Goal: Information Seeking & Learning: Learn about a topic

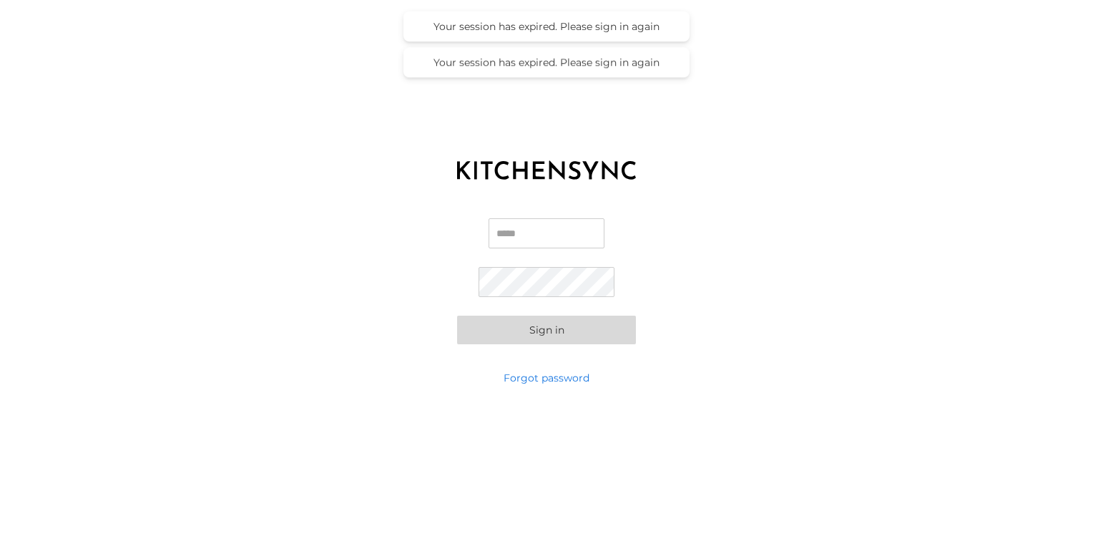
click at [497, 239] on input "Email" at bounding box center [546, 233] width 116 height 30
type input "**********"
click at [543, 333] on button "Sign in" at bounding box center [546, 329] width 179 height 29
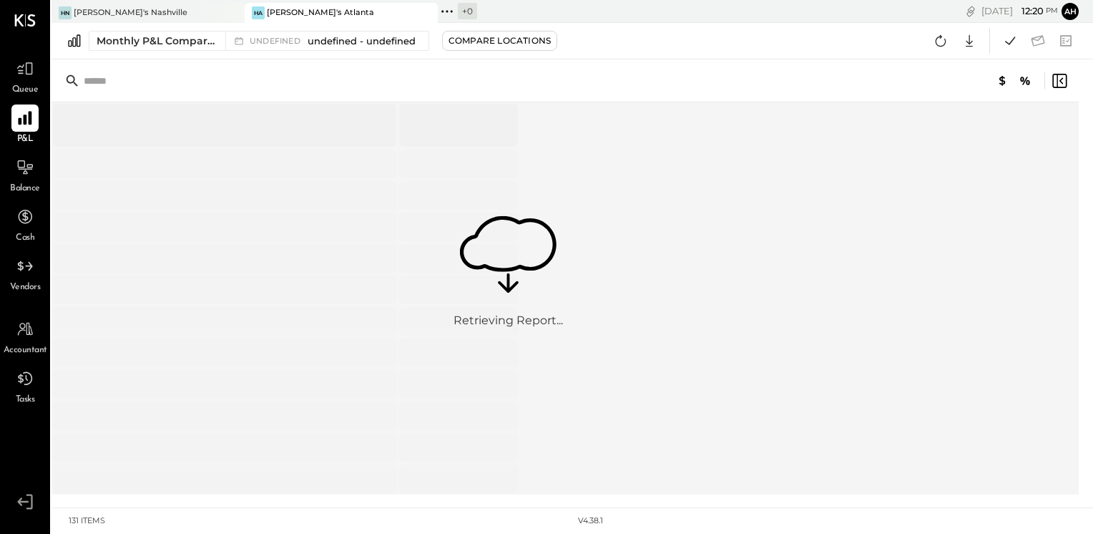
click at [29, 122] on icon at bounding box center [25, 119] width 14 height 14
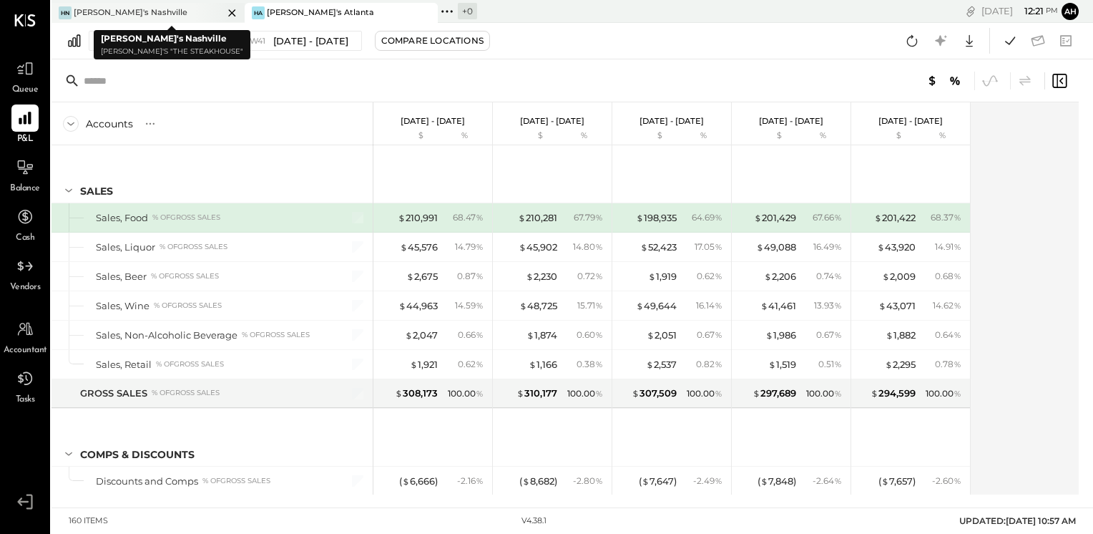
click at [169, 14] on div "[PERSON_NAME]'s Nashville" at bounding box center [137, 12] width 172 height 13
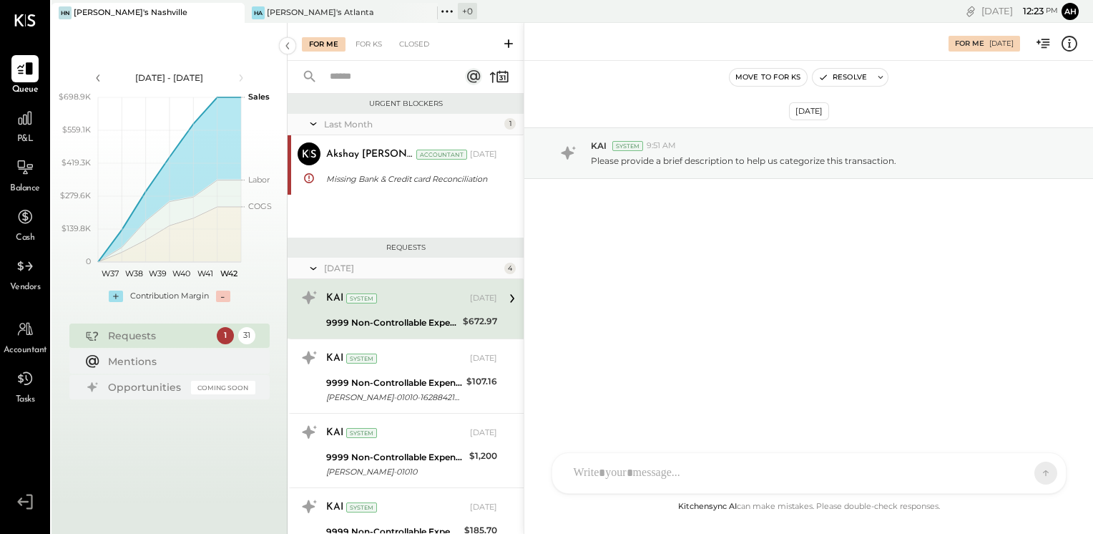
click at [29, 133] on span "P&L" at bounding box center [25, 139] width 16 height 13
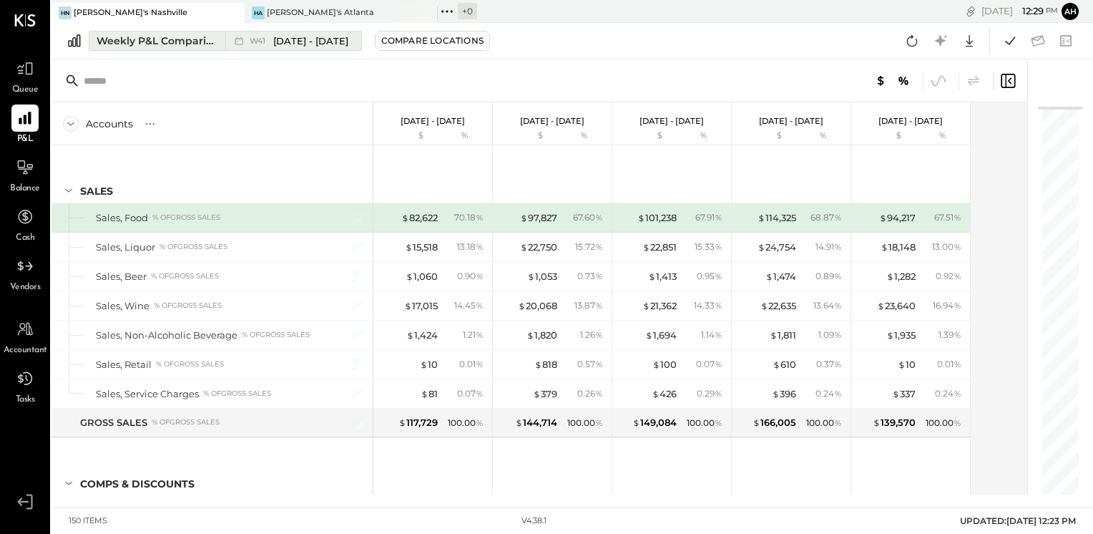
click at [338, 47] on div "W41 [DATE] - [DATE]" at bounding box center [289, 40] width 129 height 19
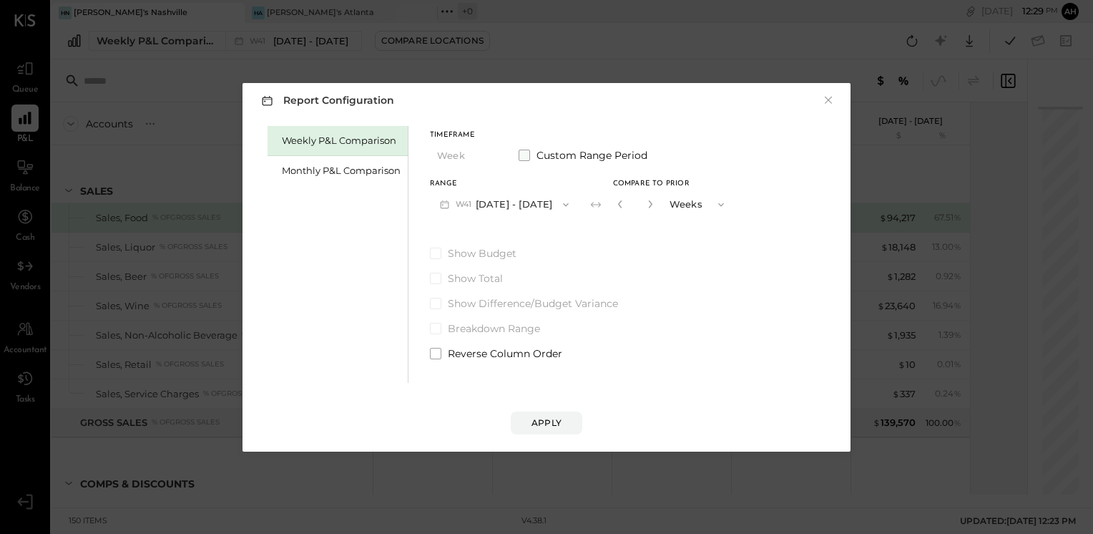
click at [525, 160] on span at bounding box center [524, 154] width 11 height 11
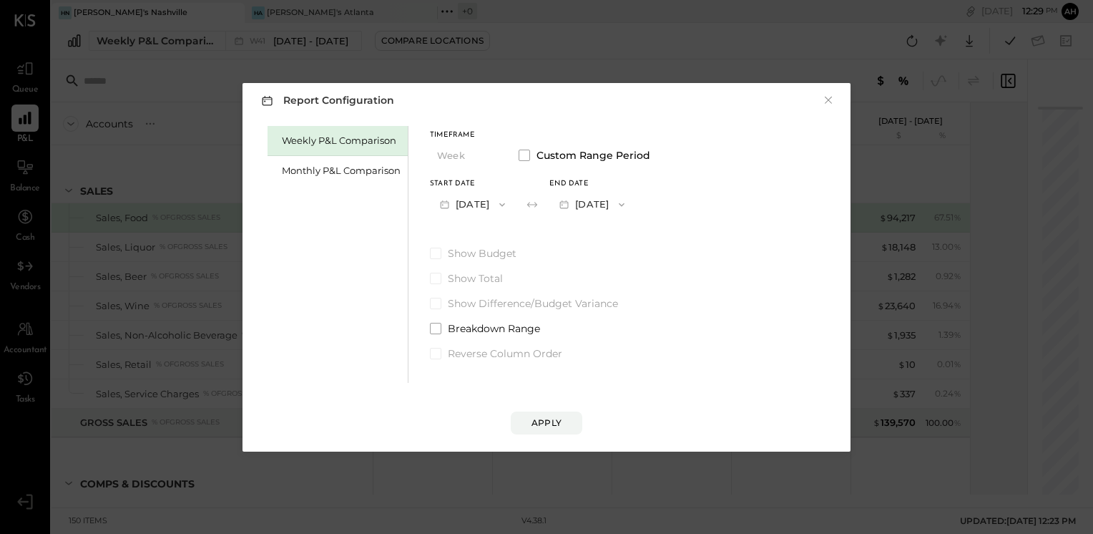
click at [508, 203] on icon "button" at bounding box center [501, 204] width 11 height 11
click at [598, 280] on label "Show Total" at bounding box center [540, 278] width 220 height 14
click at [352, 172] on div "Monthly P&L Comparison" at bounding box center [341, 171] width 119 height 14
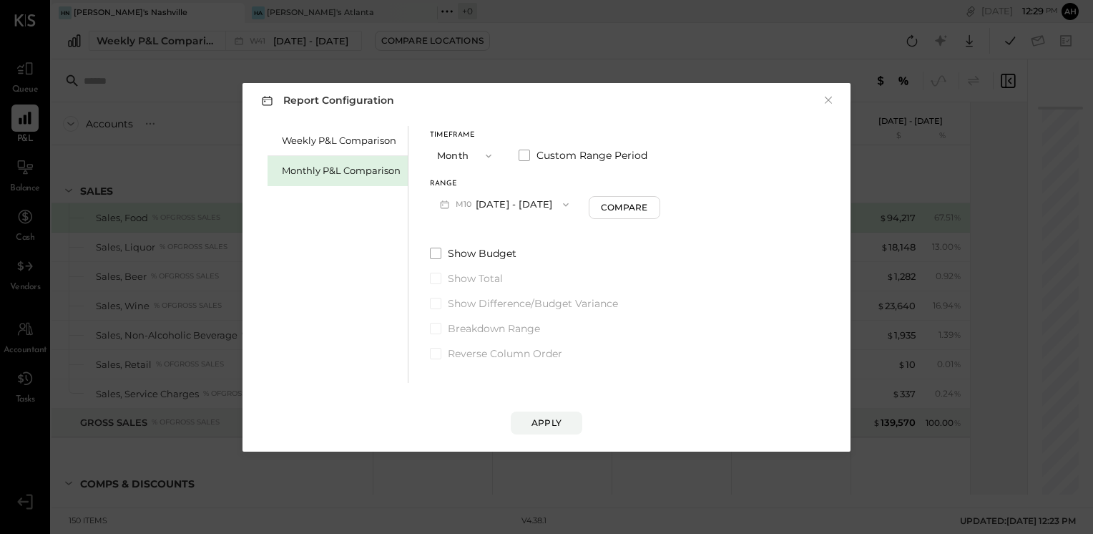
click at [560, 204] on icon "button" at bounding box center [565, 204] width 11 height 11
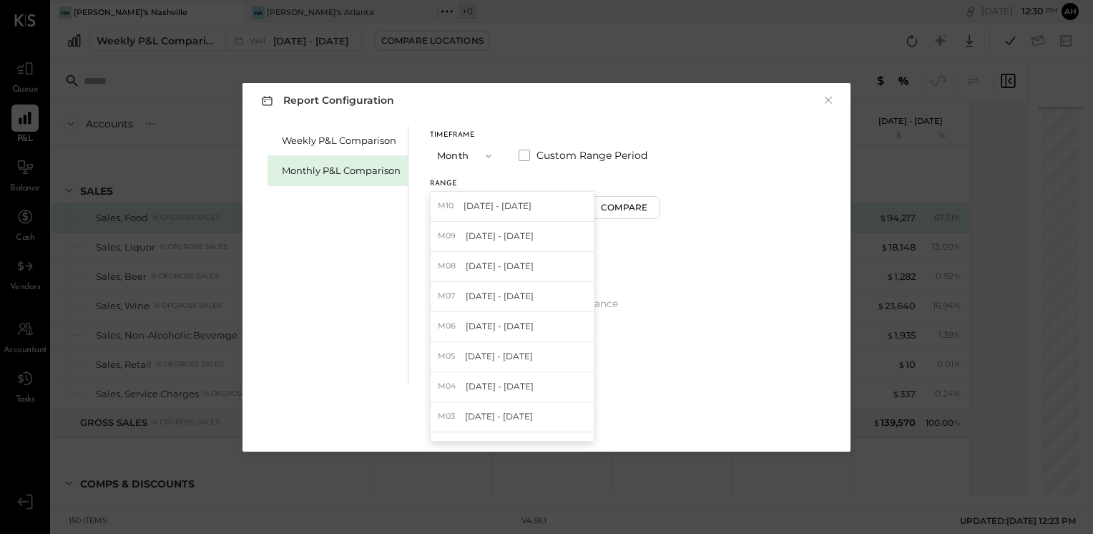
click at [612, 411] on div "Apply" at bounding box center [546, 408] width 579 height 51
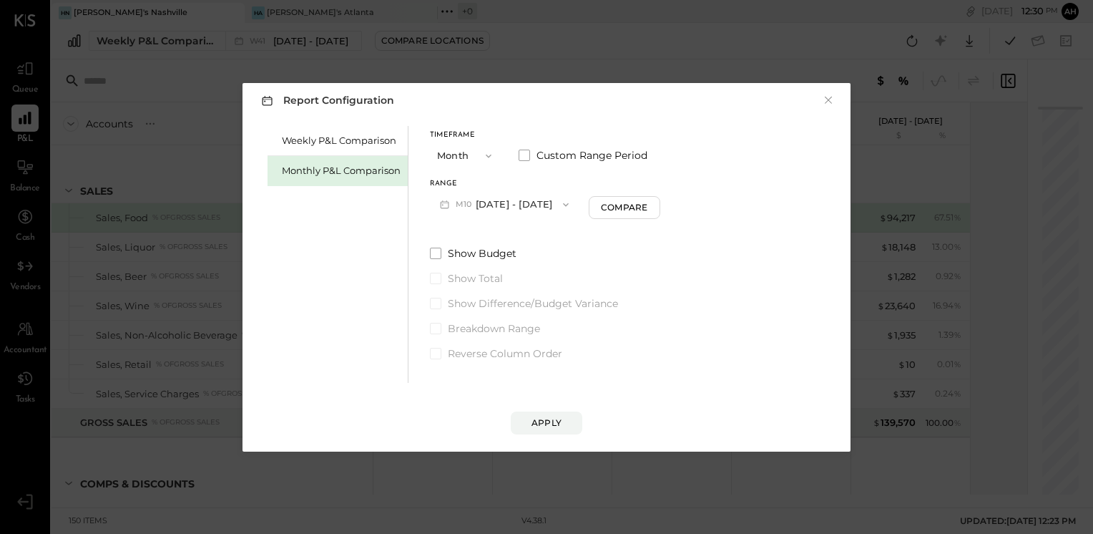
click at [563, 204] on icon "button" at bounding box center [566, 204] width 6 height 4
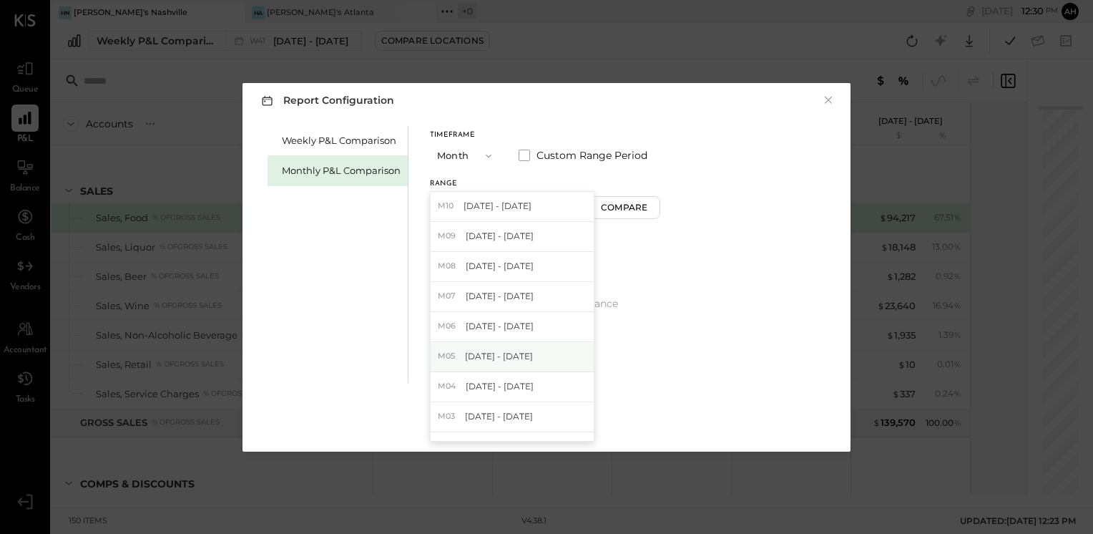
click at [478, 354] on span "[DATE] - [DATE]" at bounding box center [499, 356] width 68 height 12
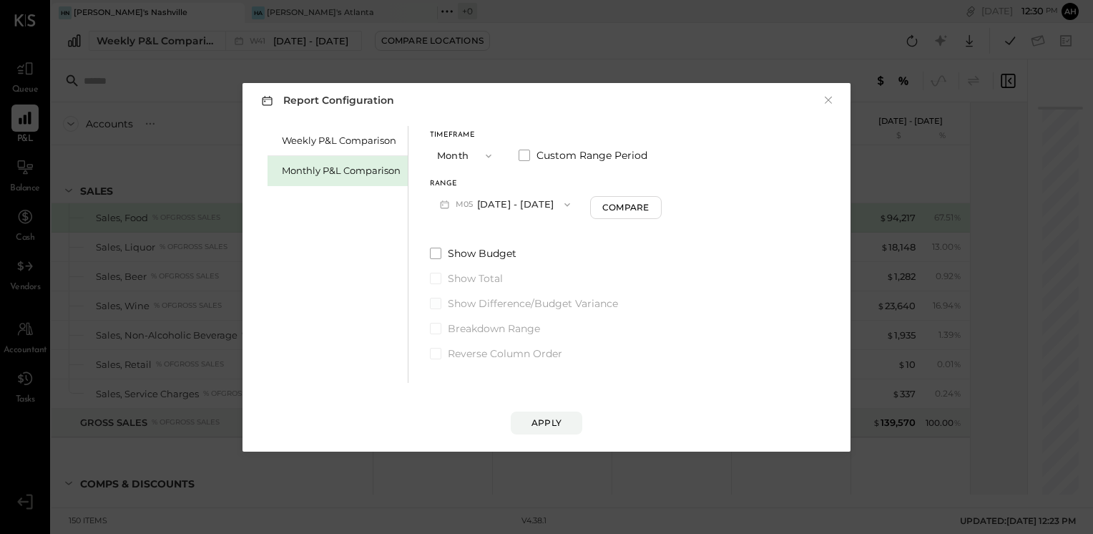
click at [436, 302] on span at bounding box center [435, 303] width 11 height 11
click at [538, 416] on div "Apply" at bounding box center [546, 422] width 30 height 12
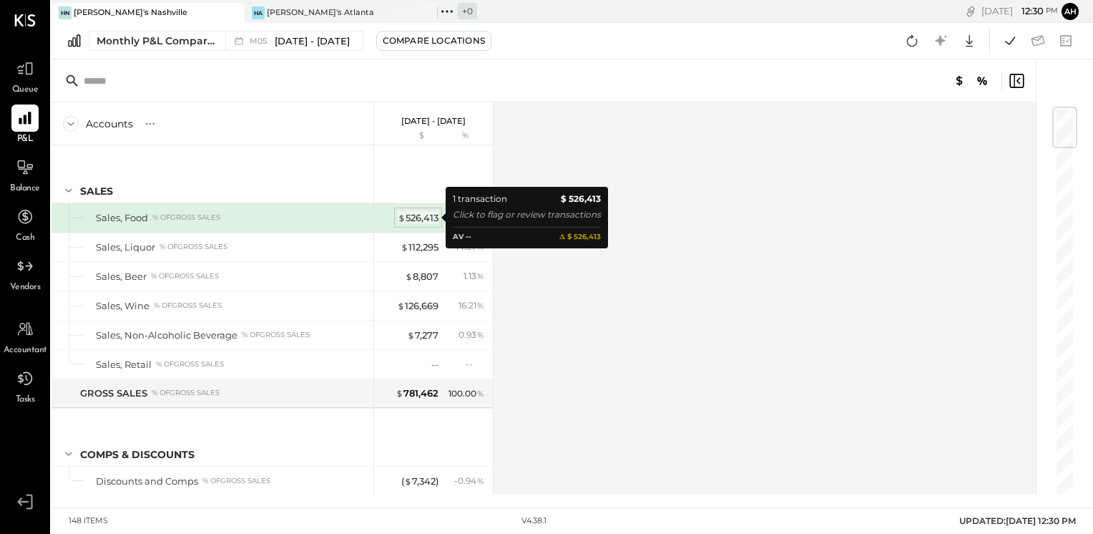
click at [421, 216] on div "$ 526,413" at bounding box center [418, 218] width 41 height 14
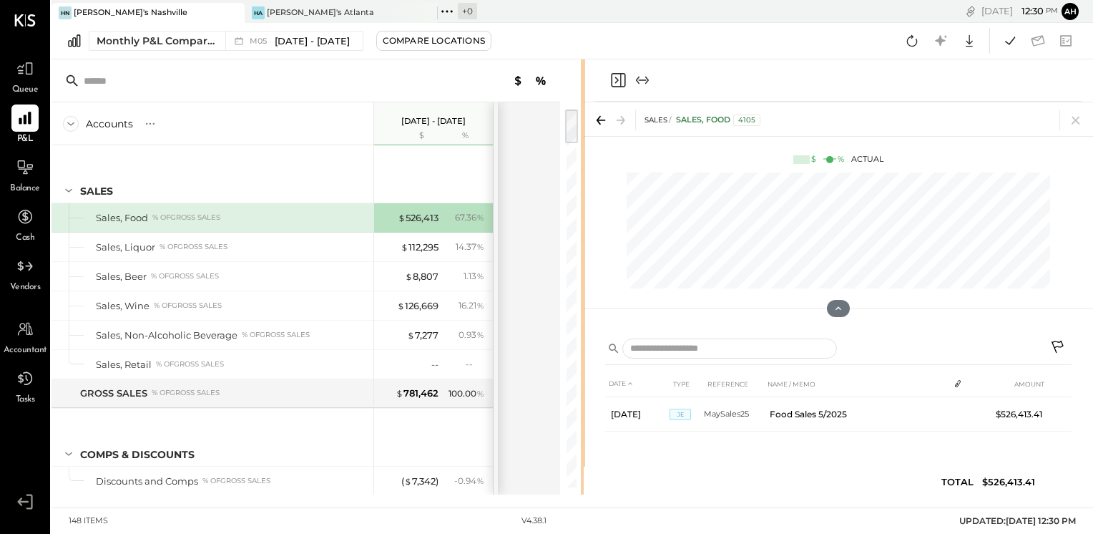
drag, startPoint x: 717, startPoint y: 176, endPoint x: 584, endPoint y: 195, distance: 134.4
click at [584, 195] on div "Accounts S % GL [DATE] - [DATE] $ % SALES Sales, Food % of GROSS SALES Sales, L…" at bounding box center [571, 276] width 1041 height 435
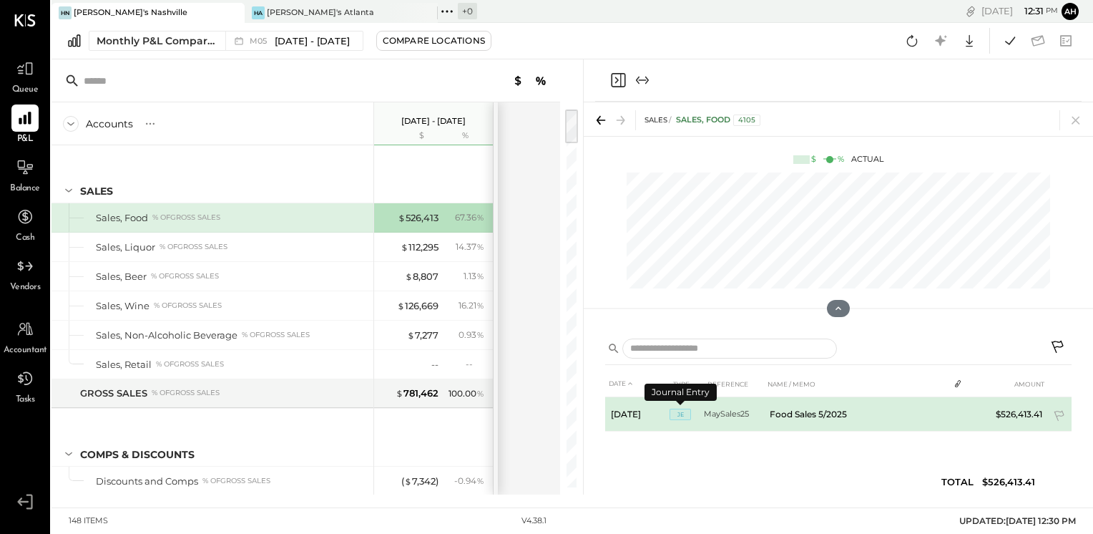
click at [679, 408] on span "JE" at bounding box center [679, 413] width 21 height 11
click at [681, 414] on span "JE" at bounding box center [679, 413] width 21 height 11
click at [672, 450] on div "DATE TYPE REFERENCE NAME / MEMO AMOUNT [DATE] JE MaySales25 Food Sales 5/2025 $…" at bounding box center [838, 435] width 466 height 131
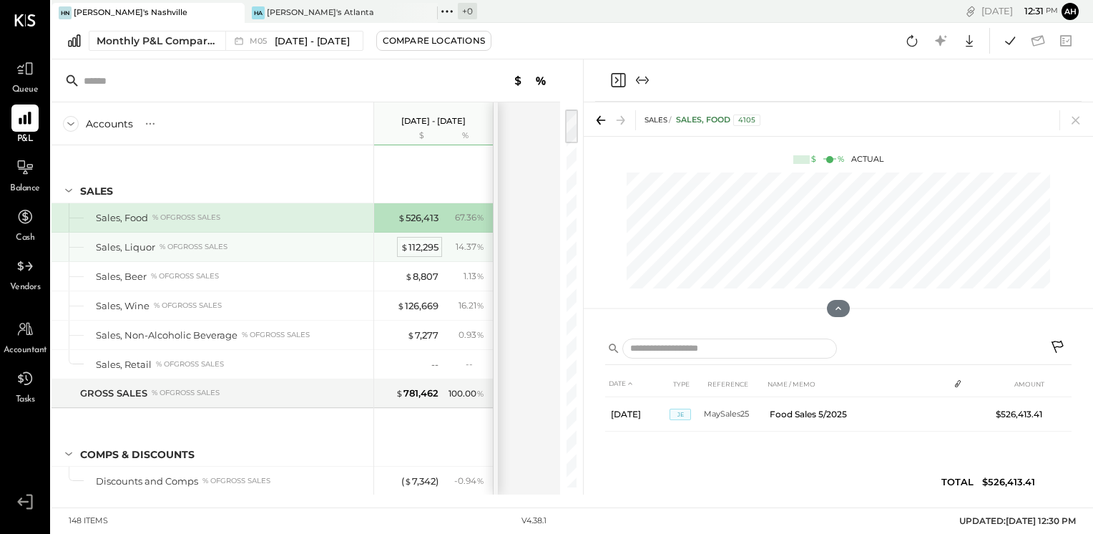
click at [412, 242] on div "$ 112,295" at bounding box center [420, 247] width 38 height 14
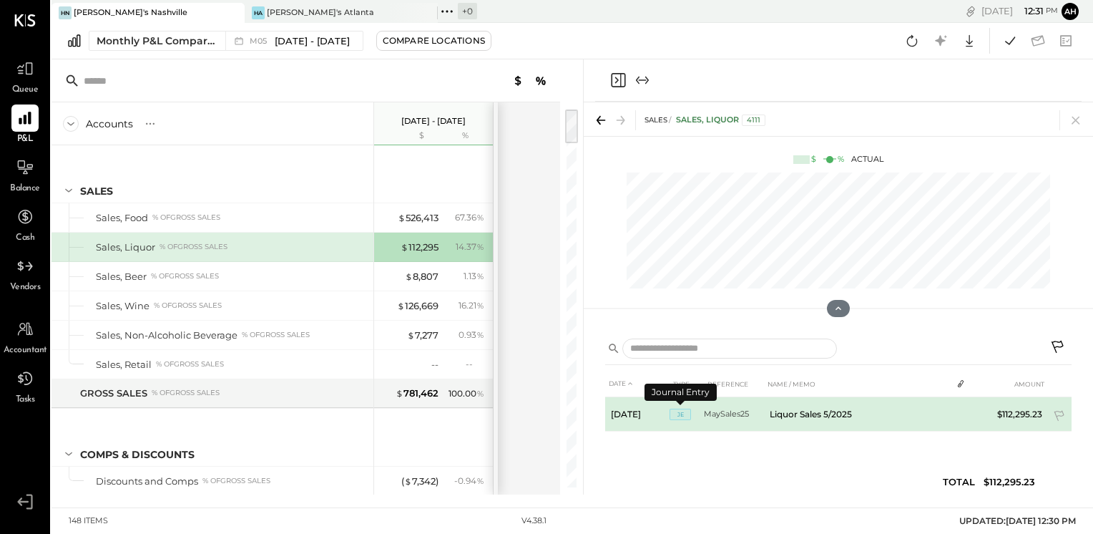
click at [677, 408] on span "JE" at bounding box center [679, 413] width 21 height 11
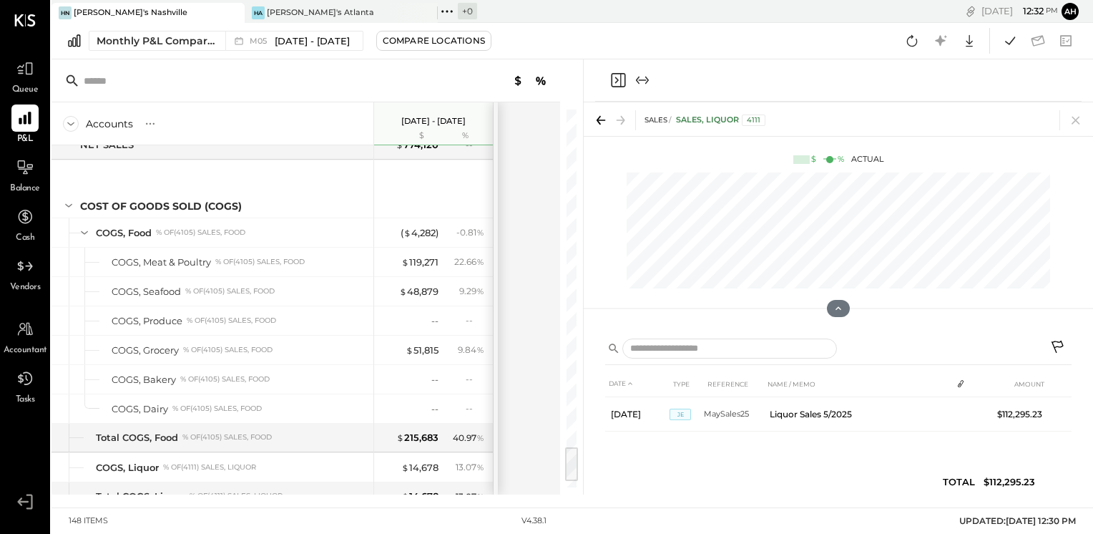
scroll to position [403, 0]
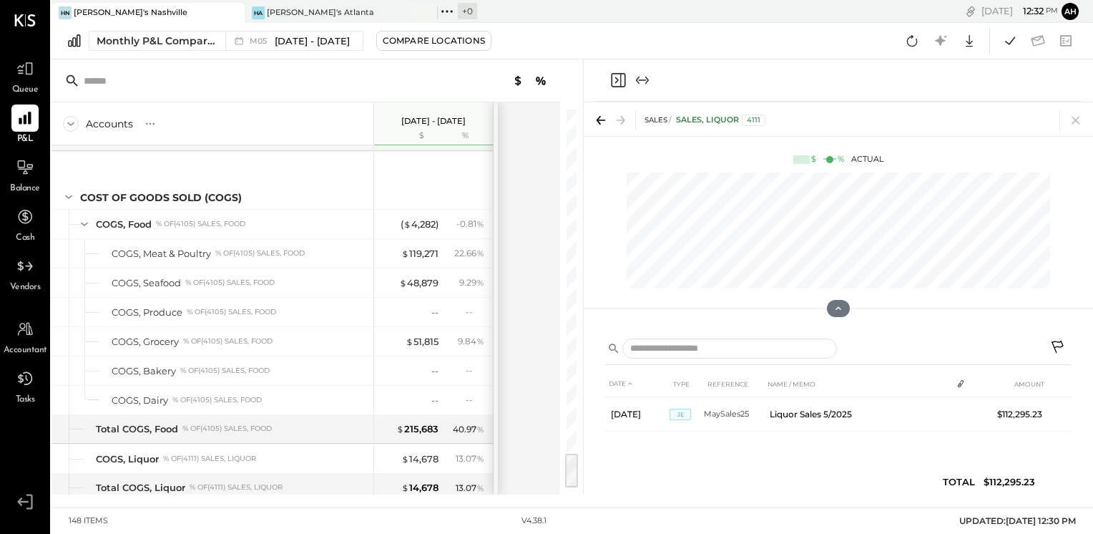
drag, startPoint x: 574, startPoint y: 142, endPoint x: 552, endPoint y: 502, distance: 361.1
click at [552, 502] on div "HN Hal's [GEOGRAPHIC_DATA] HA Hal's [GEOGRAPHIC_DATA] + 0 Pinned Locations ( 2 …" at bounding box center [571, 253] width 1041 height 507
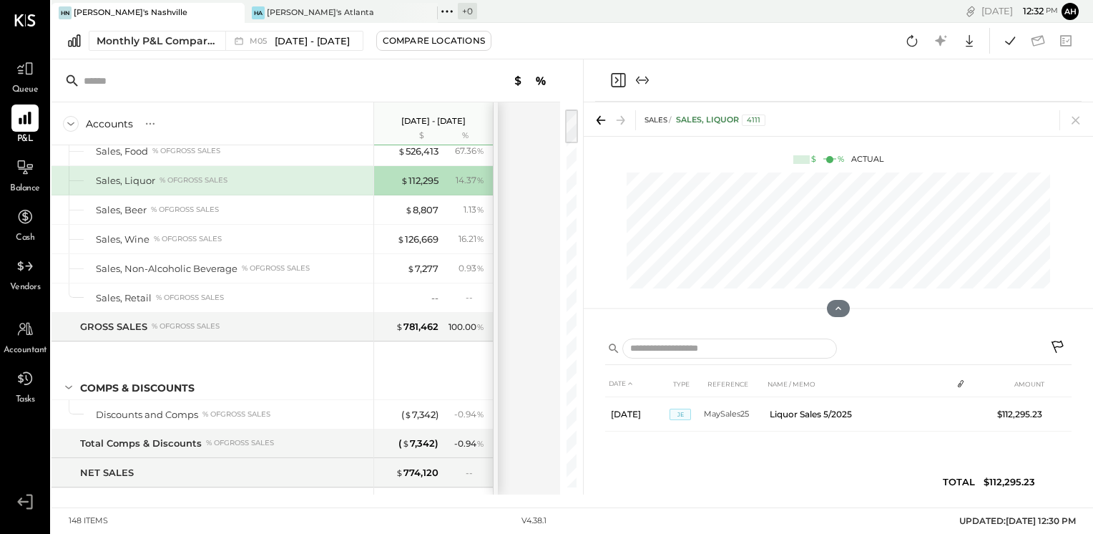
drag, startPoint x: 569, startPoint y: 461, endPoint x: 574, endPoint y: 124, distance: 336.9
click at [574, 124] on div at bounding box center [571, 126] width 13 height 34
